Goal: Task Accomplishment & Management: Use online tool/utility

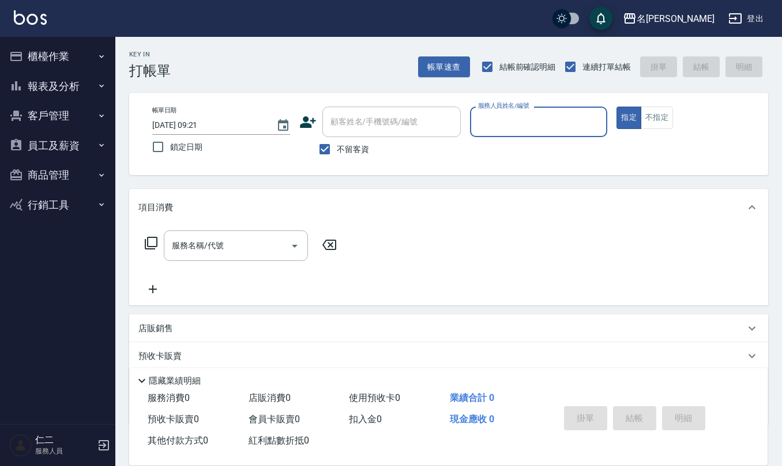
click at [46, 141] on button "員工及薪資" at bounding box center [58, 146] width 106 height 30
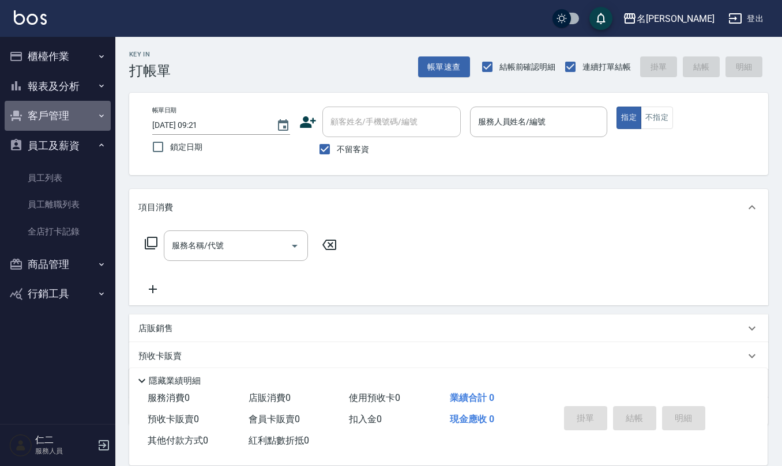
click at [65, 110] on button "客戶管理" at bounding box center [58, 116] width 106 height 30
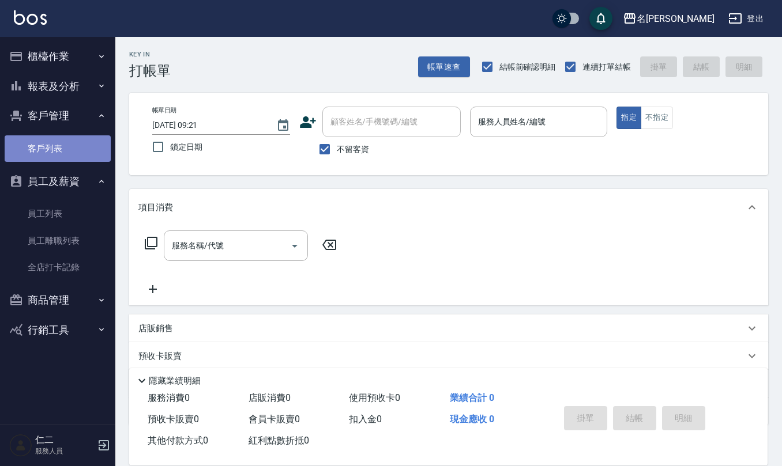
click at [75, 148] on link "客戶列表" at bounding box center [58, 148] width 106 height 27
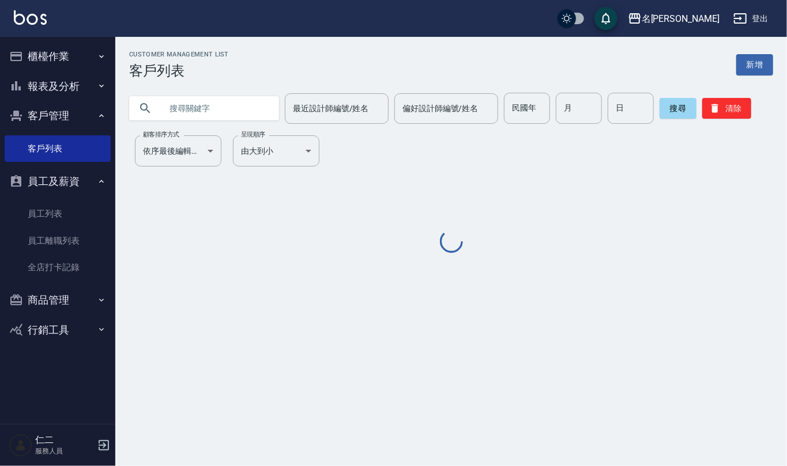
click at [222, 118] on input "text" at bounding box center [215, 108] width 108 height 31
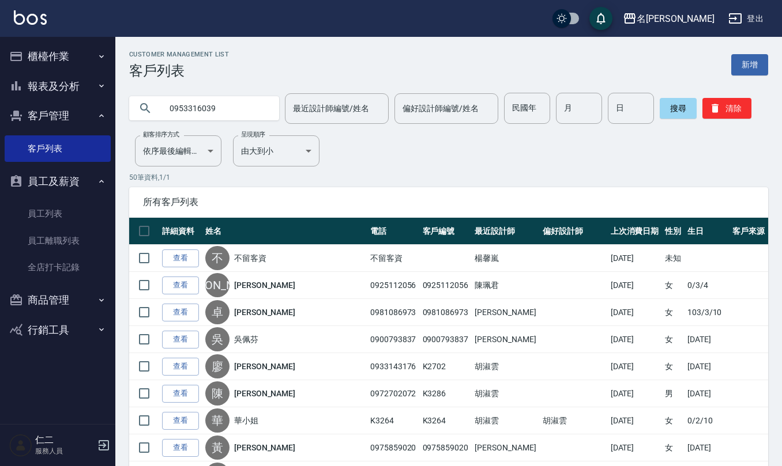
type input "0953316039"
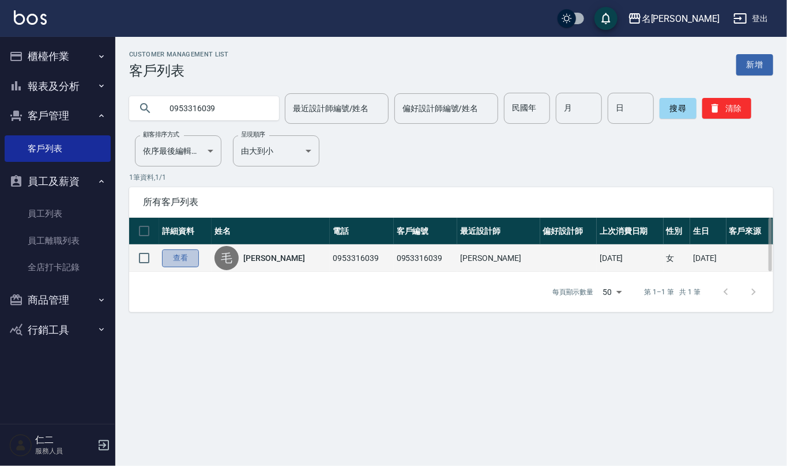
click at [188, 256] on link "查看" at bounding box center [180, 259] width 37 height 18
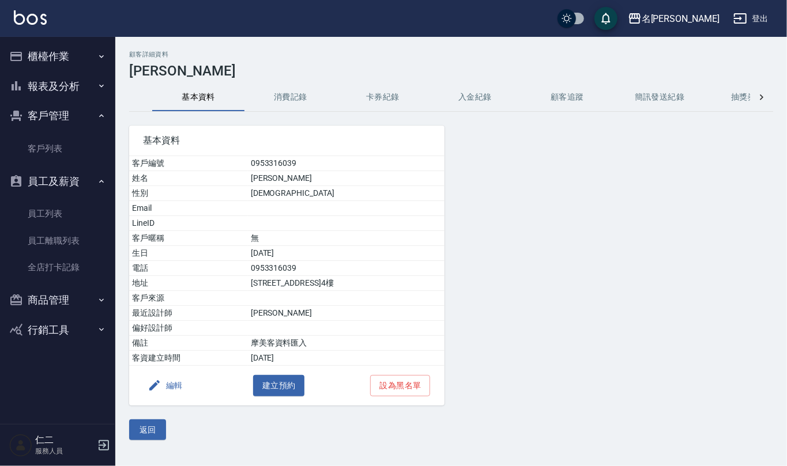
click at [305, 93] on button "消費記錄" at bounding box center [290, 98] width 92 height 28
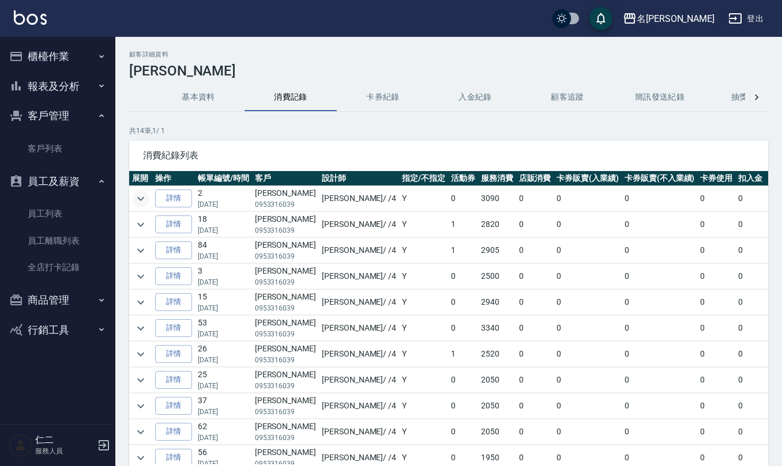
click at [141, 199] on icon "expand row" at bounding box center [141, 199] width 14 height 14
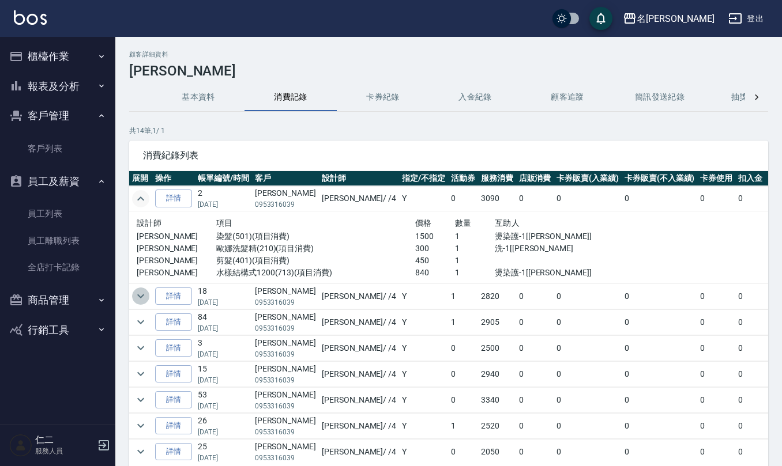
click at [144, 300] on icon "expand row" at bounding box center [141, 296] width 14 height 14
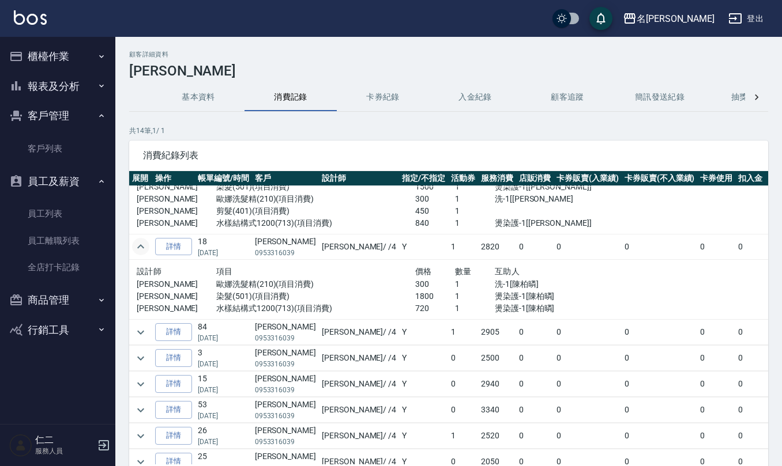
scroll to position [77, 0]
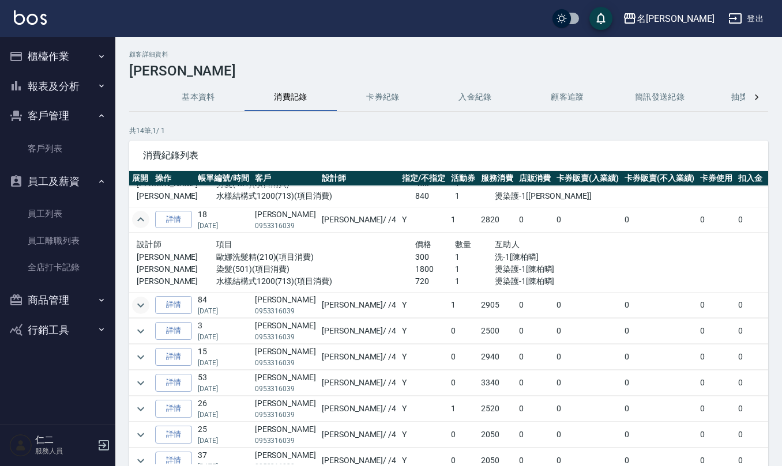
click at [146, 301] on icon "expand row" at bounding box center [141, 306] width 14 height 14
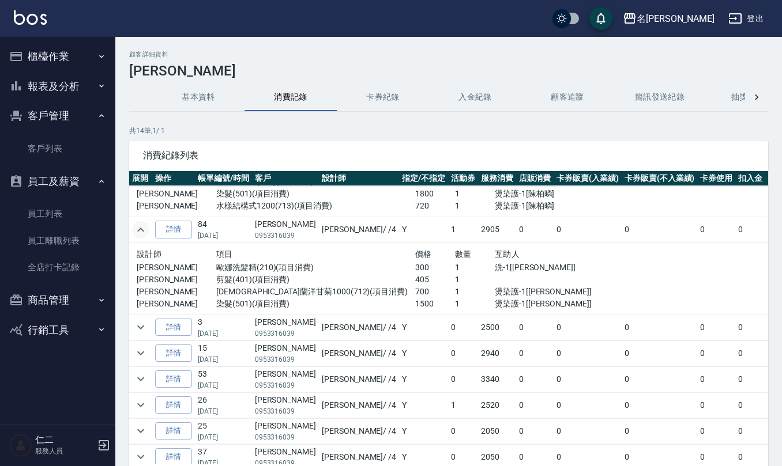
scroll to position [153, 0]
click at [146, 326] on icon "expand row" at bounding box center [141, 326] width 14 height 14
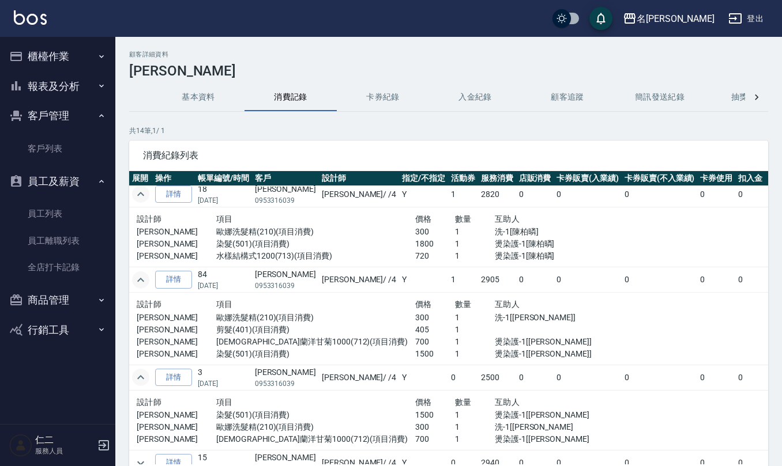
scroll to position [0, 0]
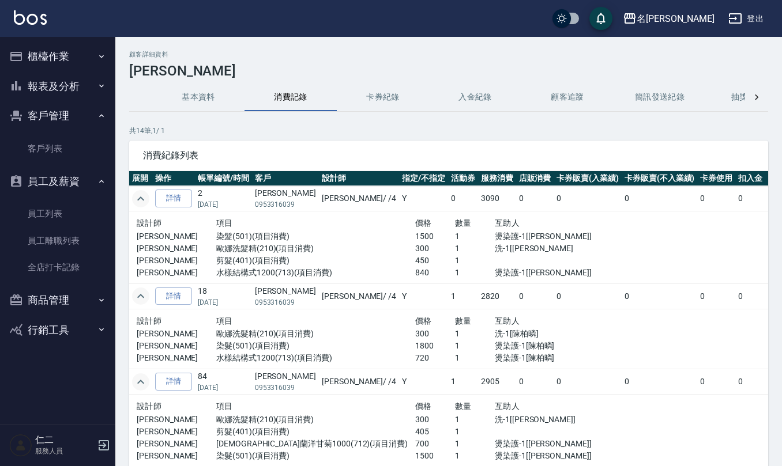
click at [32, 56] on button "櫃檯作業" at bounding box center [58, 56] width 106 height 30
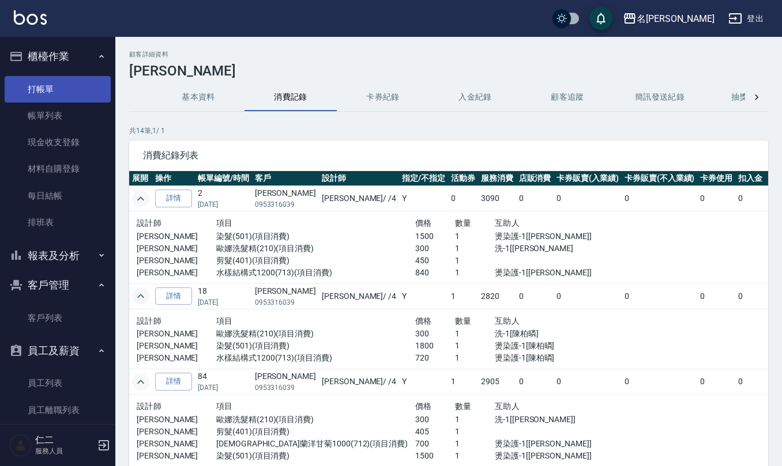
click at [46, 86] on link "打帳單" at bounding box center [58, 89] width 106 height 27
